Goal: Task Accomplishment & Management: Manage account settings

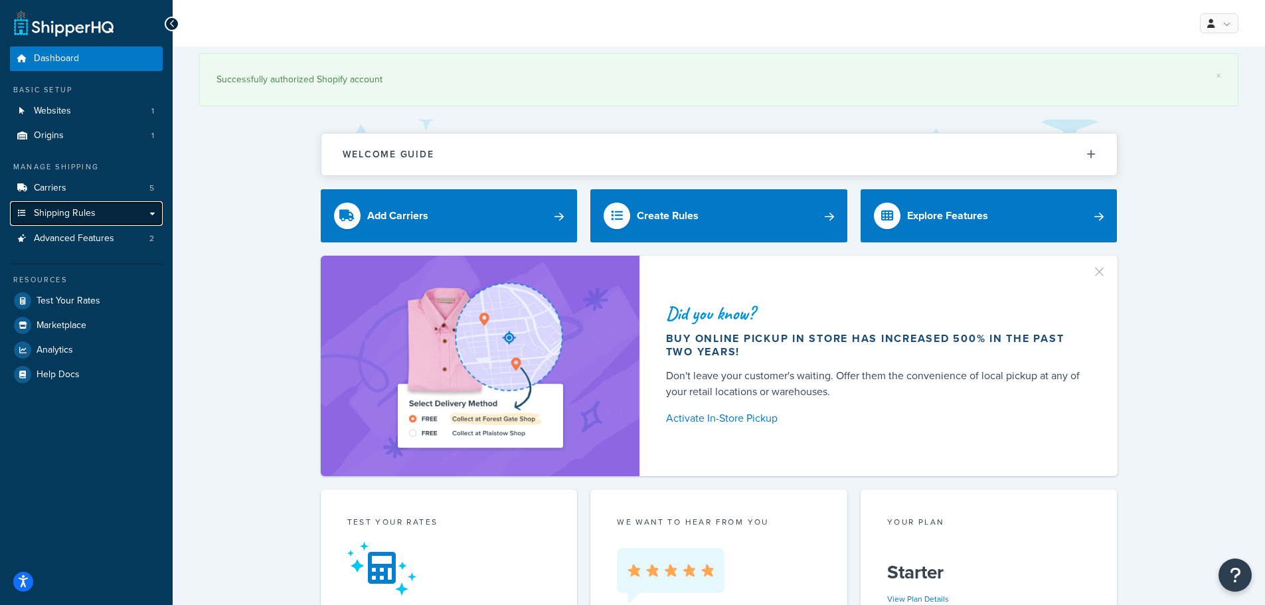
click at [81, 212] on span "Shipping Rules" at bounding box center [65, 213] width 62 height 11
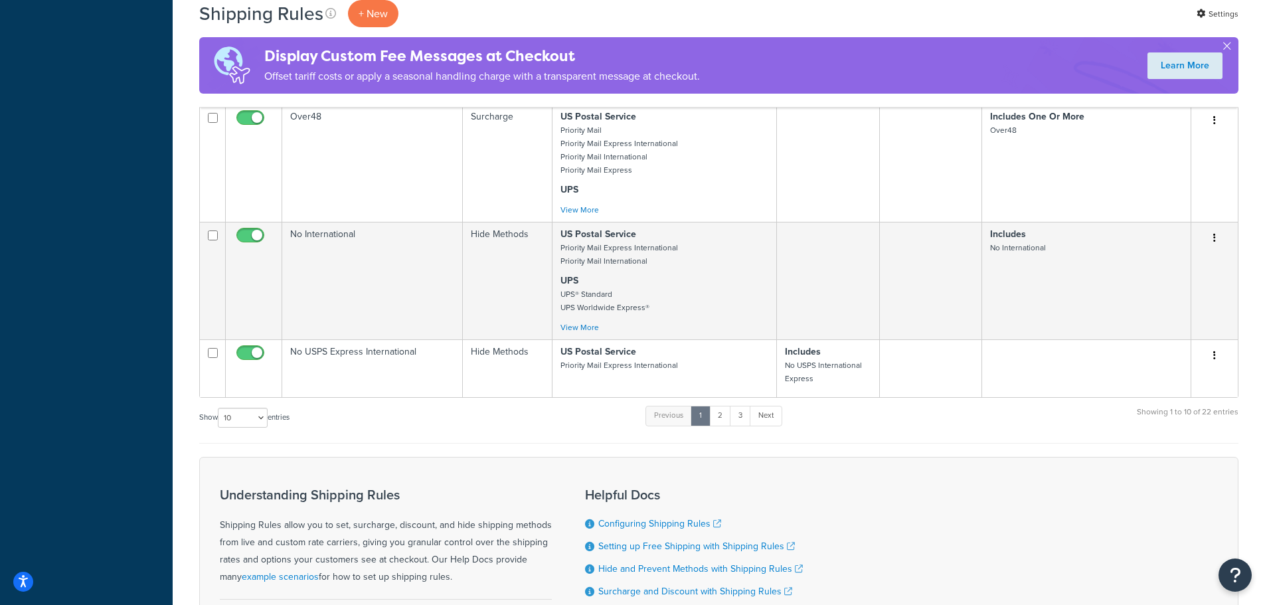
scroll to position [730, 0]
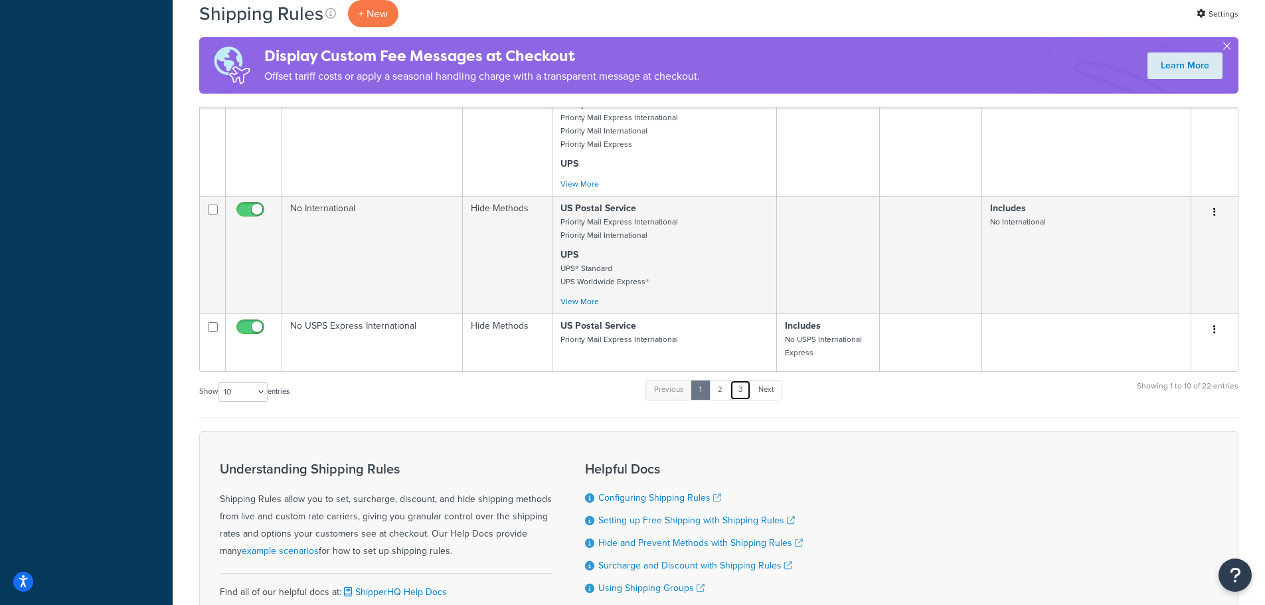
click at [742, 388] on link "3" at bounding box center [740, 390] width 21 height 20
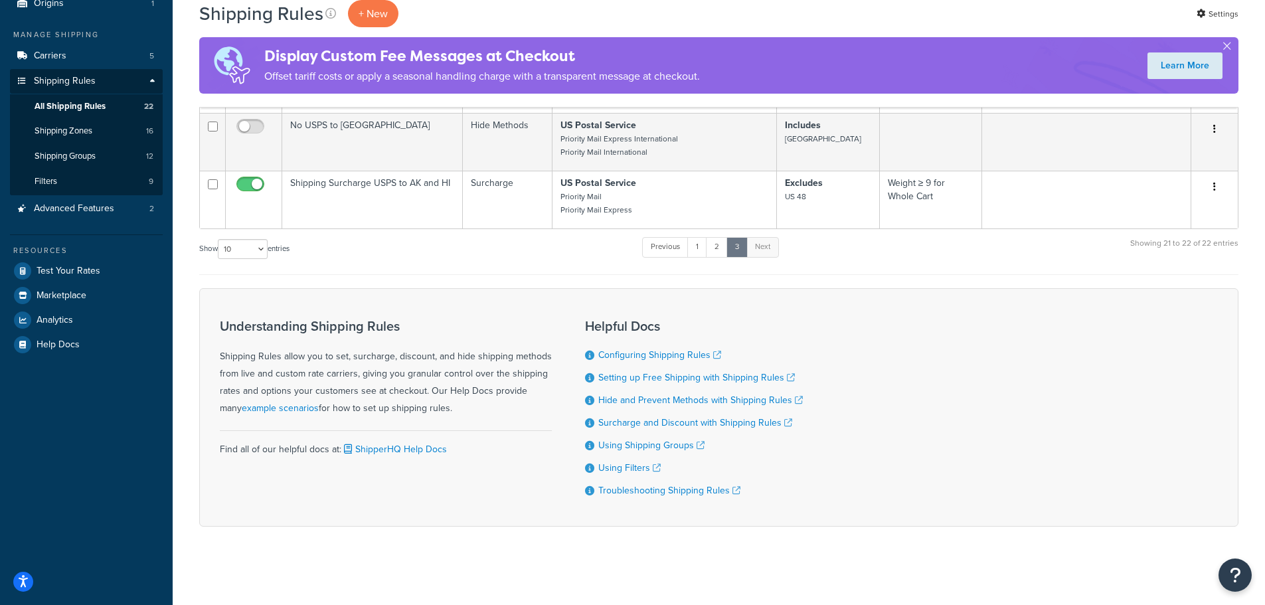
scroll to position [133, 0]
click at [712, 248] on link "2" at bounding box center [717, 246] width 22 height 20
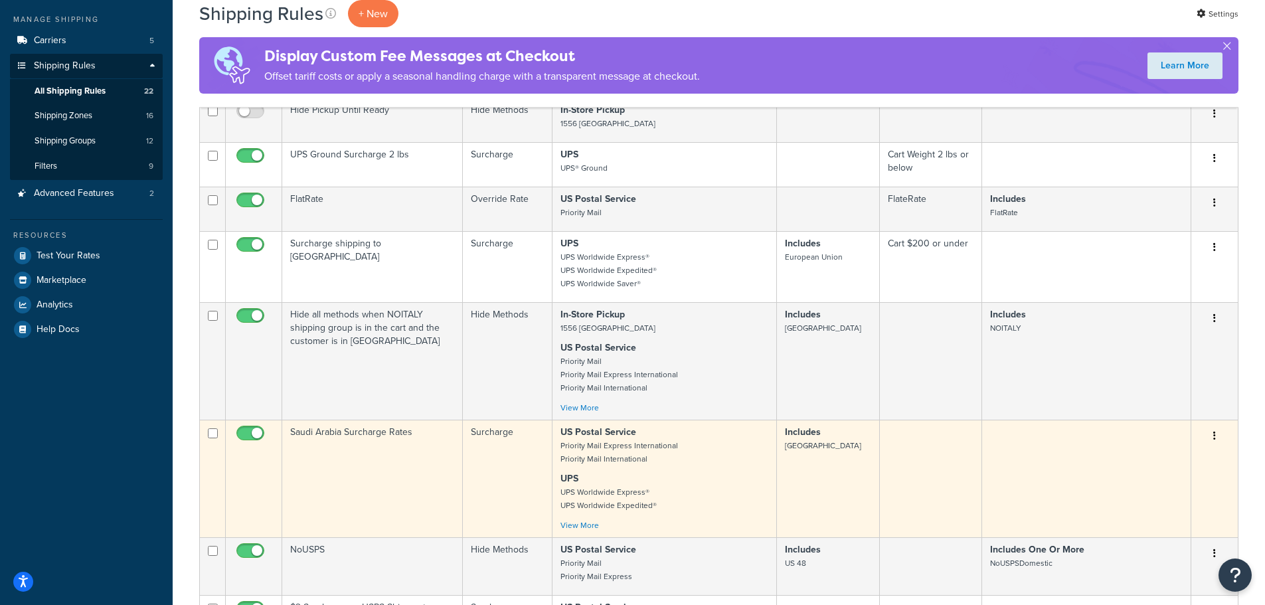
scroll to position [0, 0]
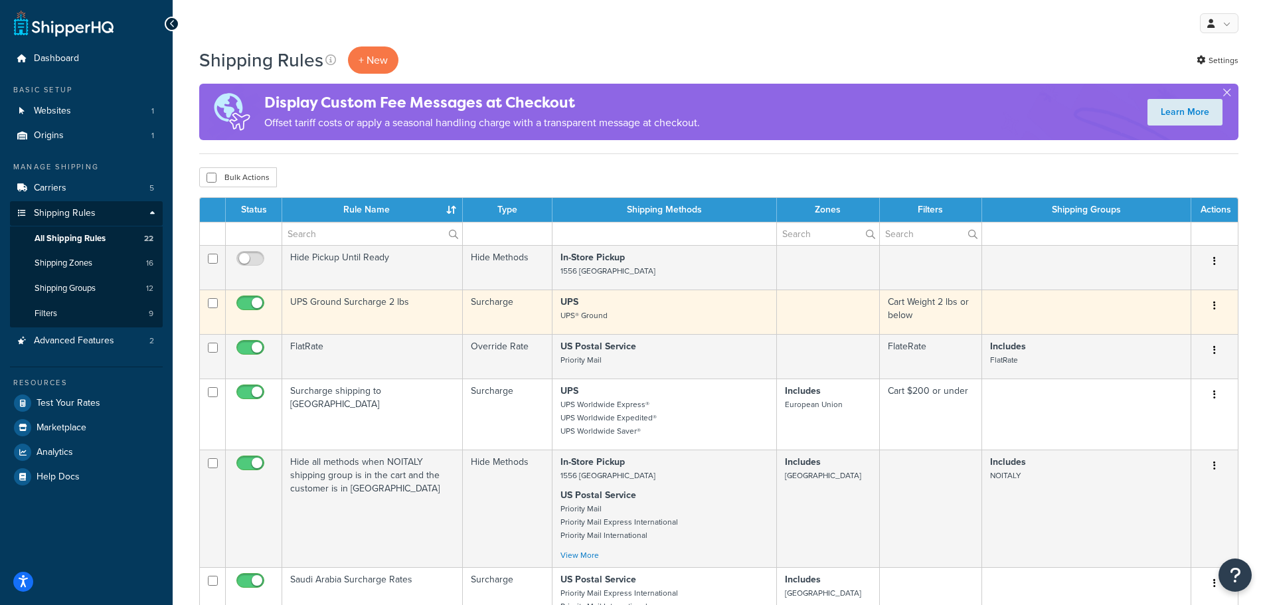
click at [566, 308] on strong "UPS" at bounding box center [569, 302] width 18 height 14
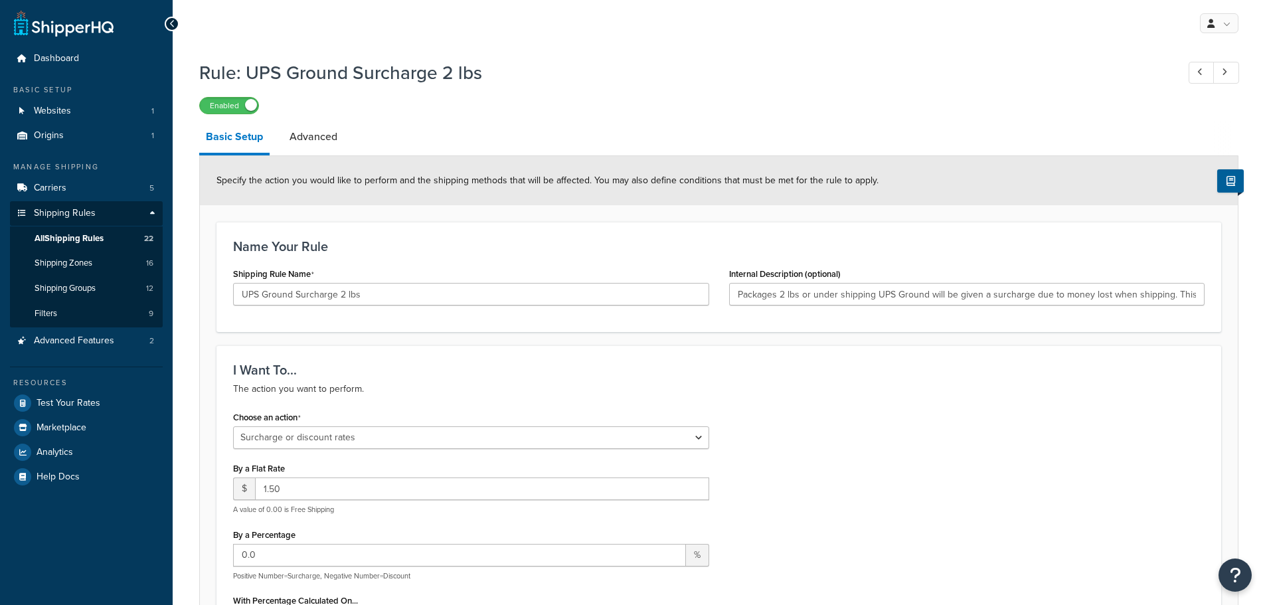
select select "SURCHARGE"
select select "LOCATION"
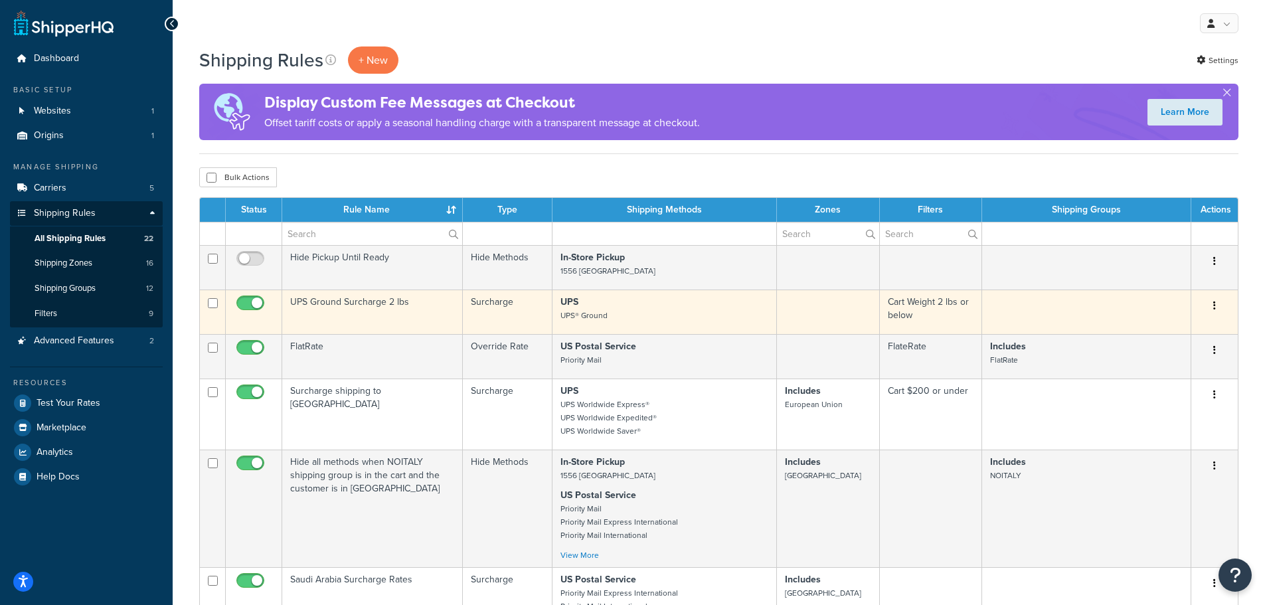
click at [259, 303] on input "checkbox" at bounding box center [252, 306] width 37 height 17
checkbox input "false"
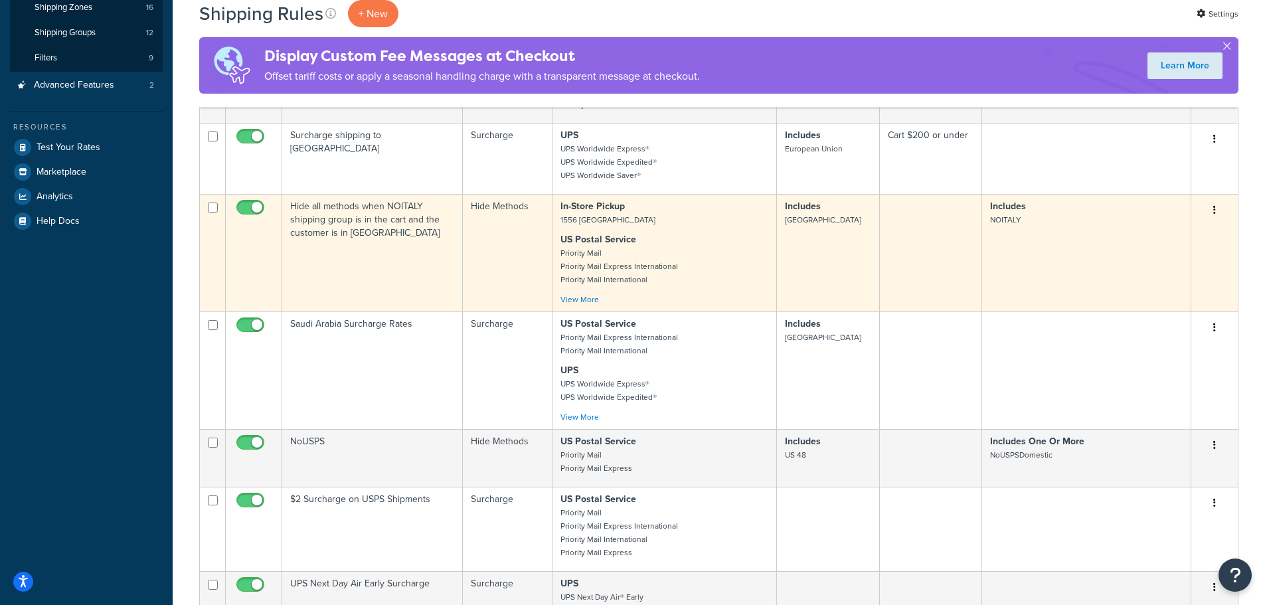
scroll to position [250, 0]
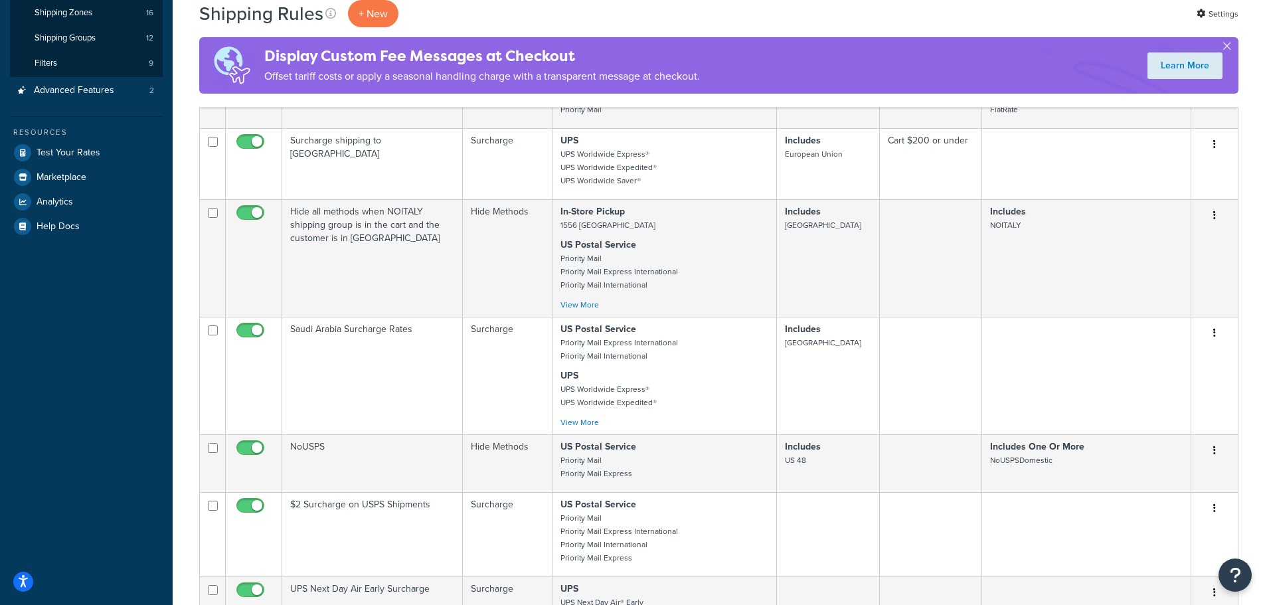
click at [792, 27] on div "Shipping Rules + New Settings" at bounding box center [718, 13] width 1039 height 27
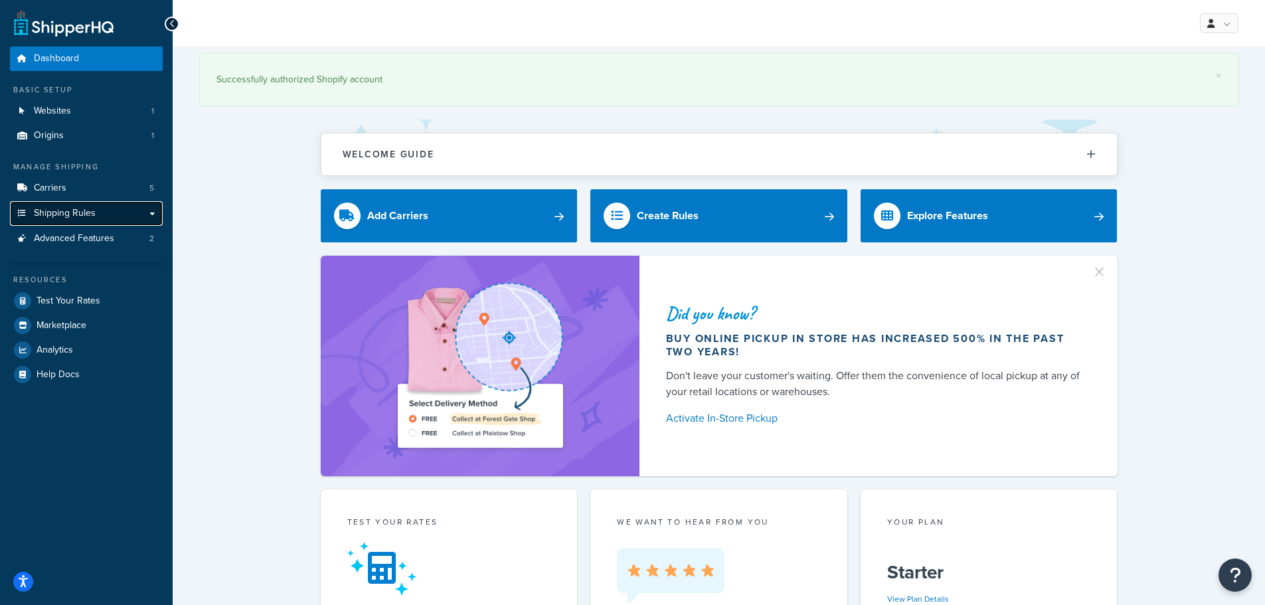
click at [59, 208] on span "Shipping Rules" at bounding box center [65, 213] width 62 height 11
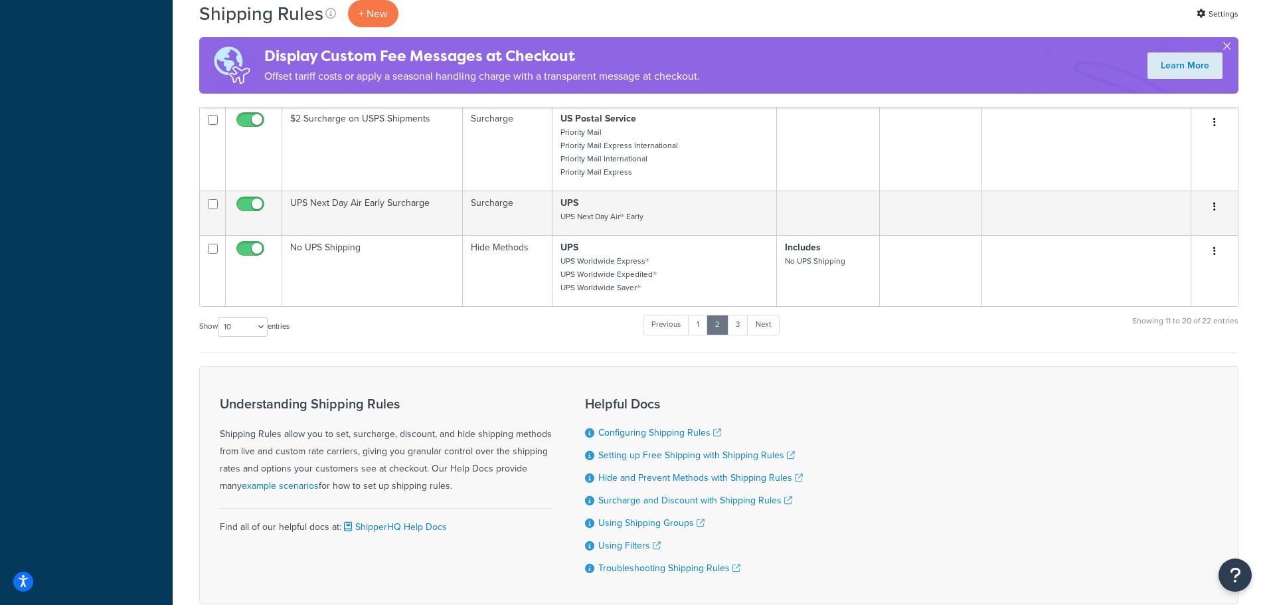
scroll to position [715, 0]
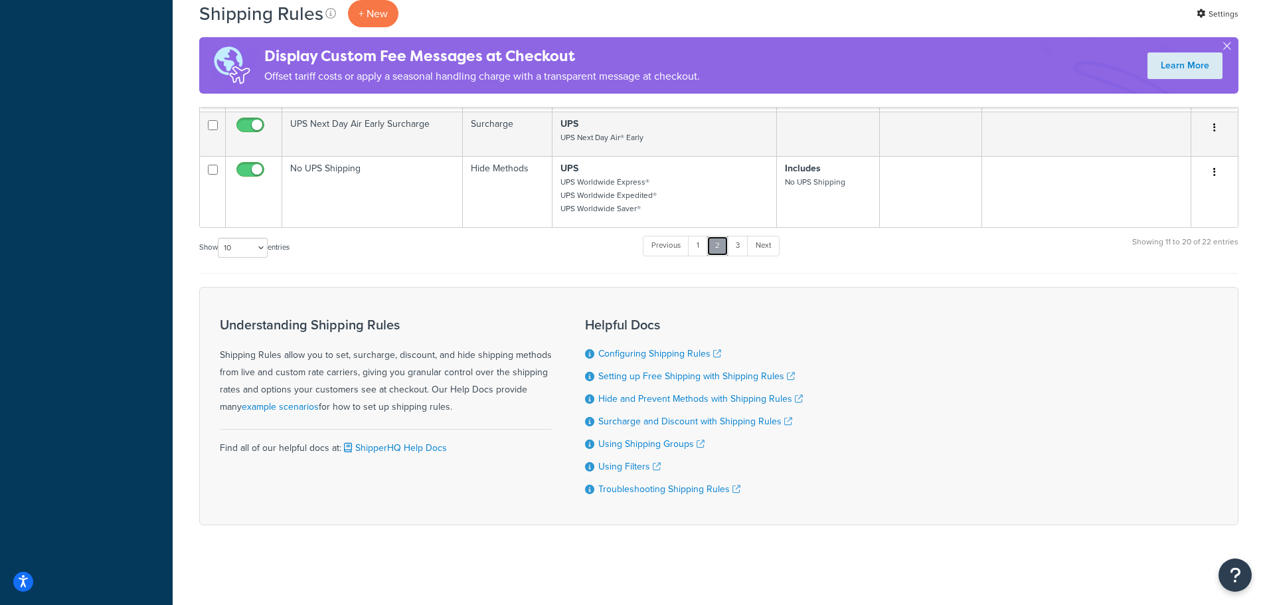
click at [722, 251] on link "2" at bounding box center [717, 246] width 22 height 20
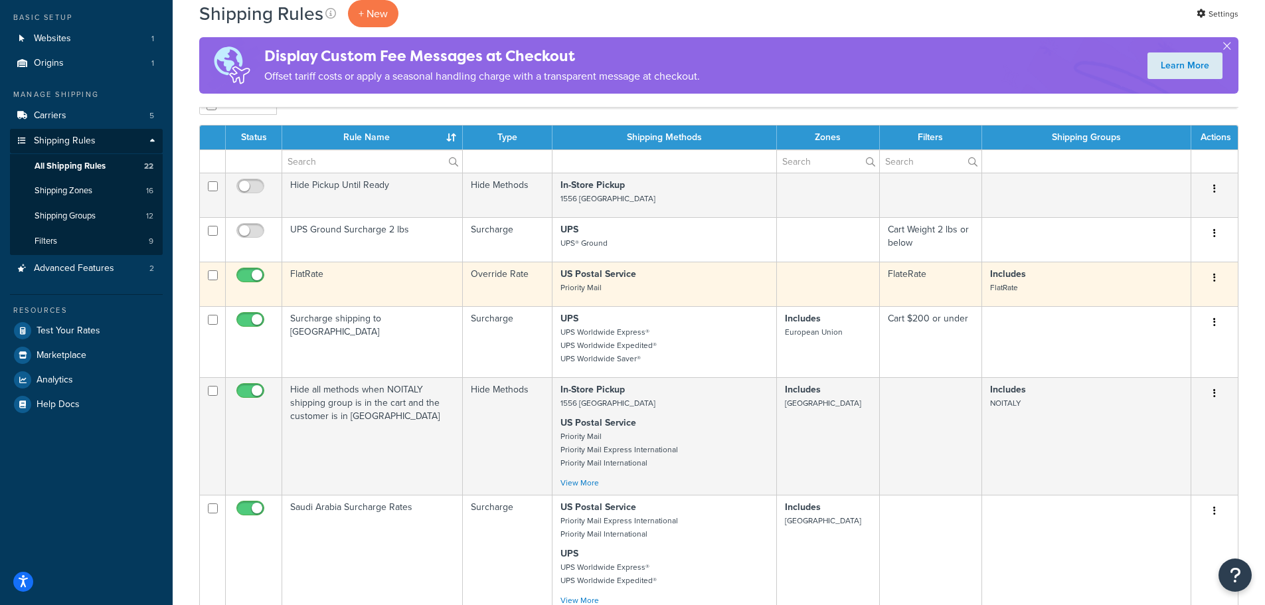
scroll to position [51, 0]
